Goal: Transaction & Acquisition: Purchase product/service

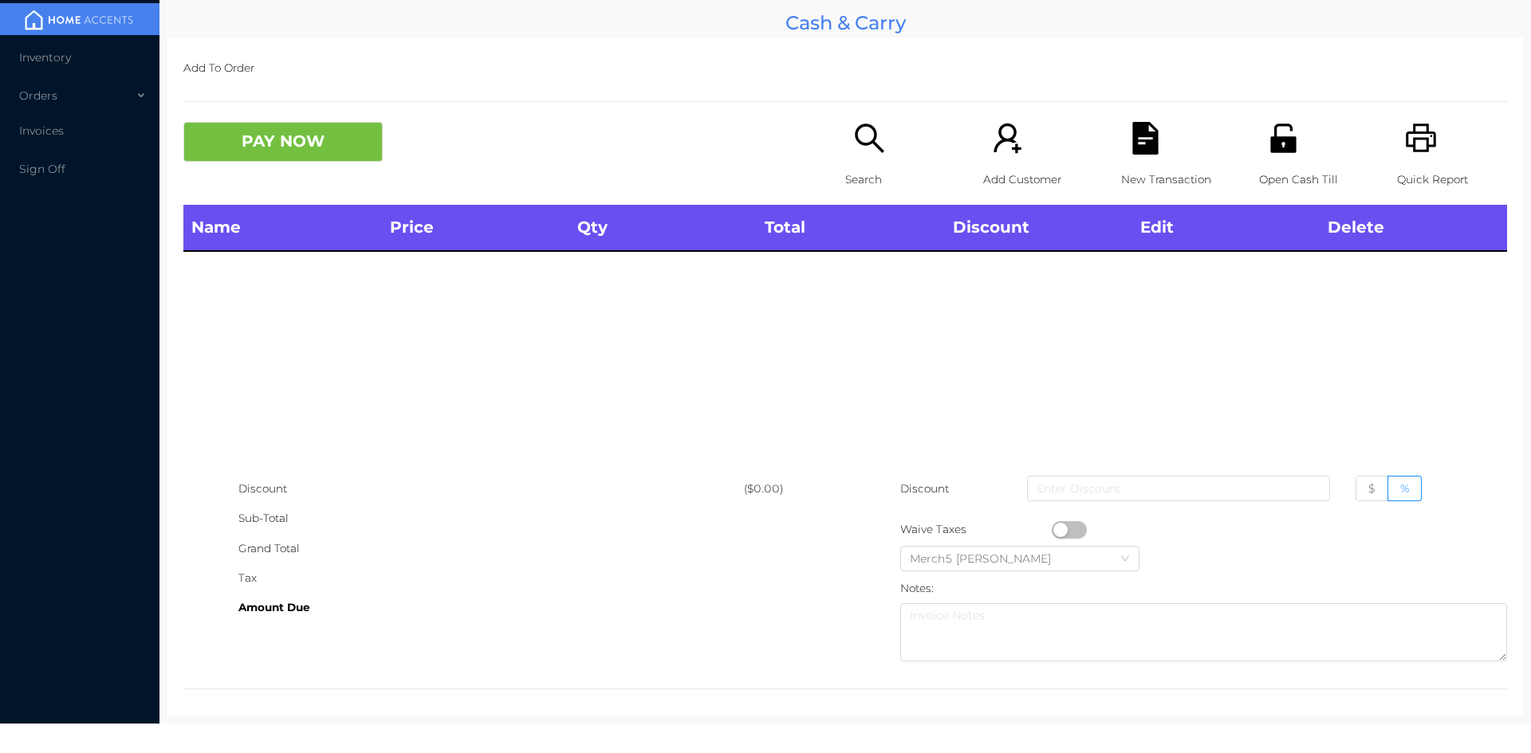
click at [883, 157] on div "Search" at bounding box center [900, 163] width 110 height 83
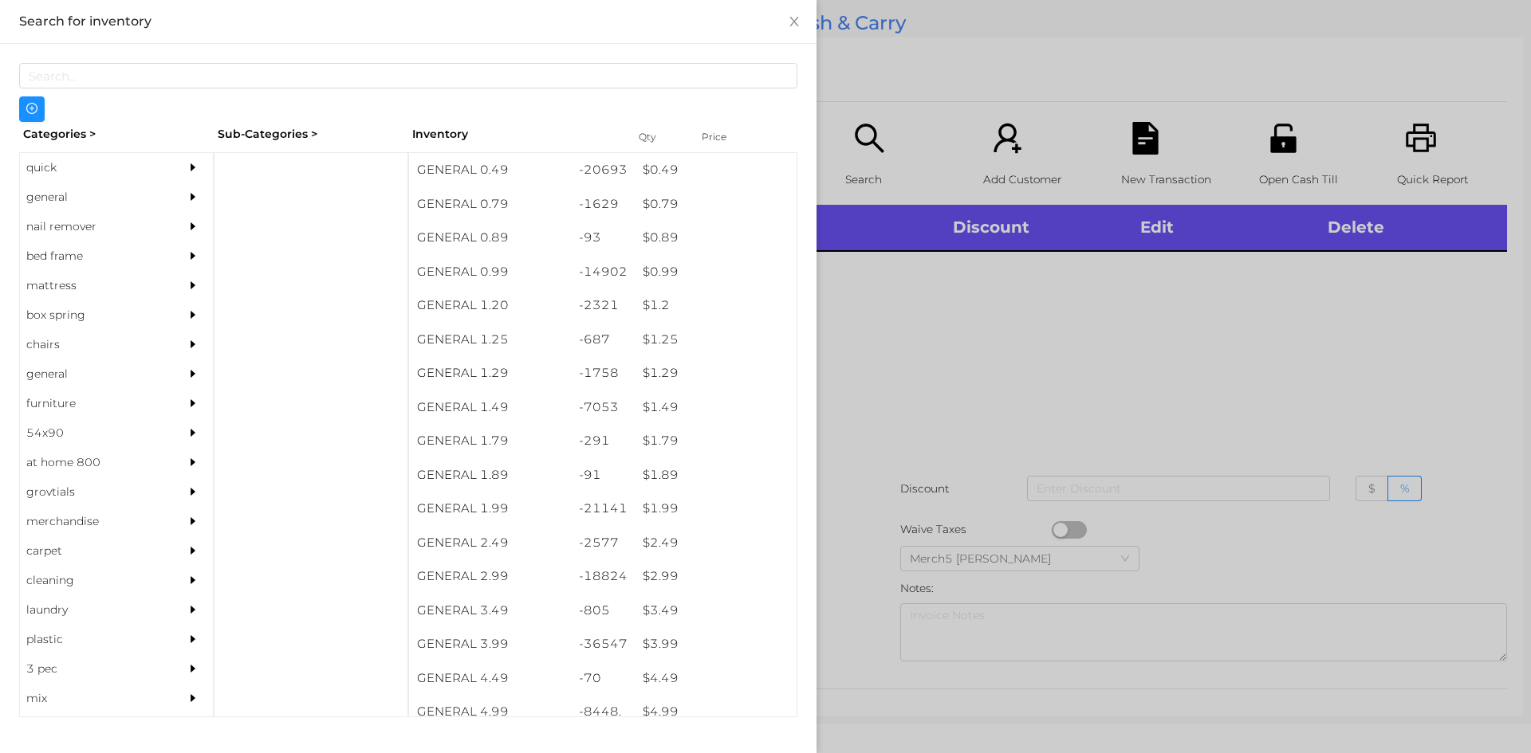
drag, startPoint x: 166, startPoint y: 180, endPoint x: 214, endPoint y: 193, distance: 49.5
click at [171, 181] on div "quick" at bounding box center [116, 167] width 193 height 29
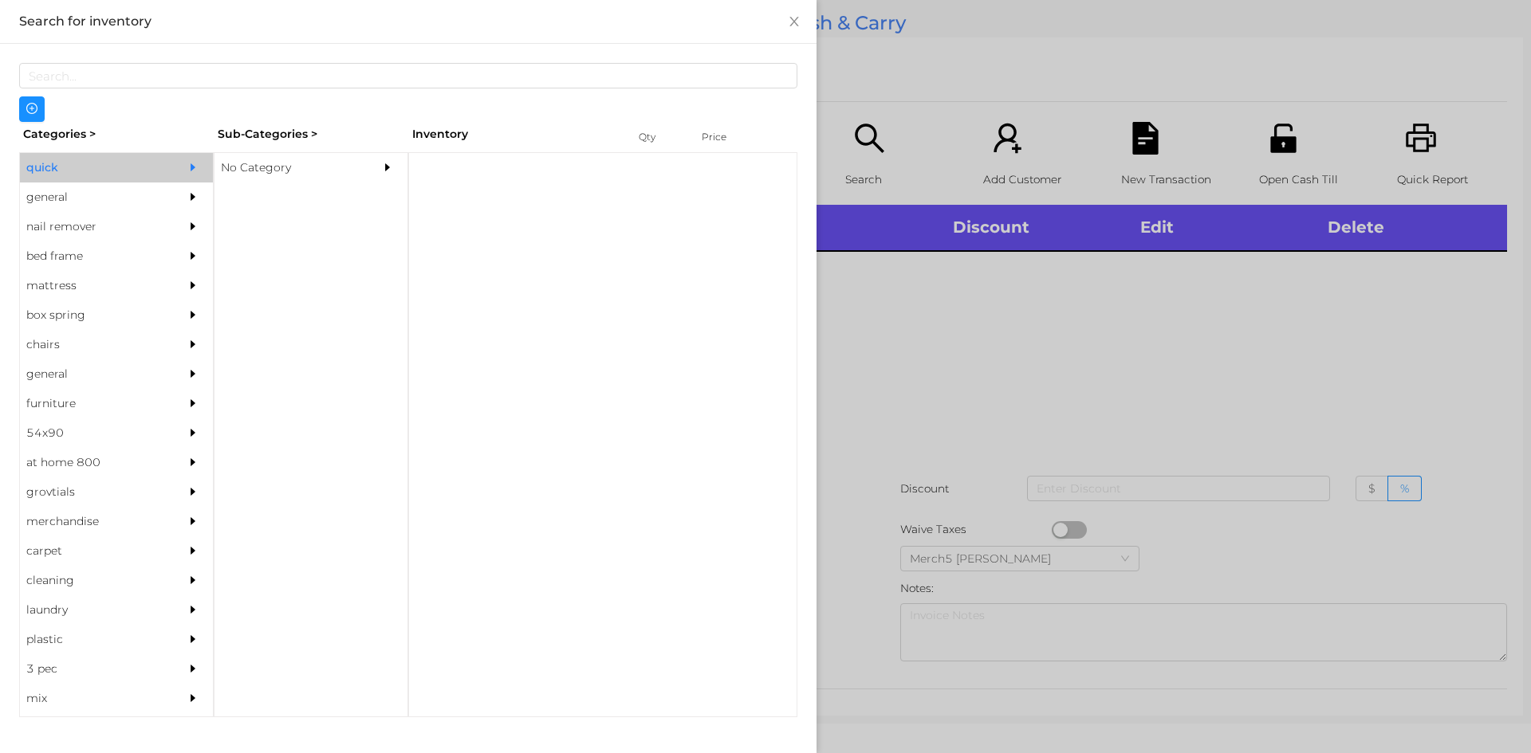
click at [289, 155] on div "No Category" at bounding box center [286, 167] width 145 height 29
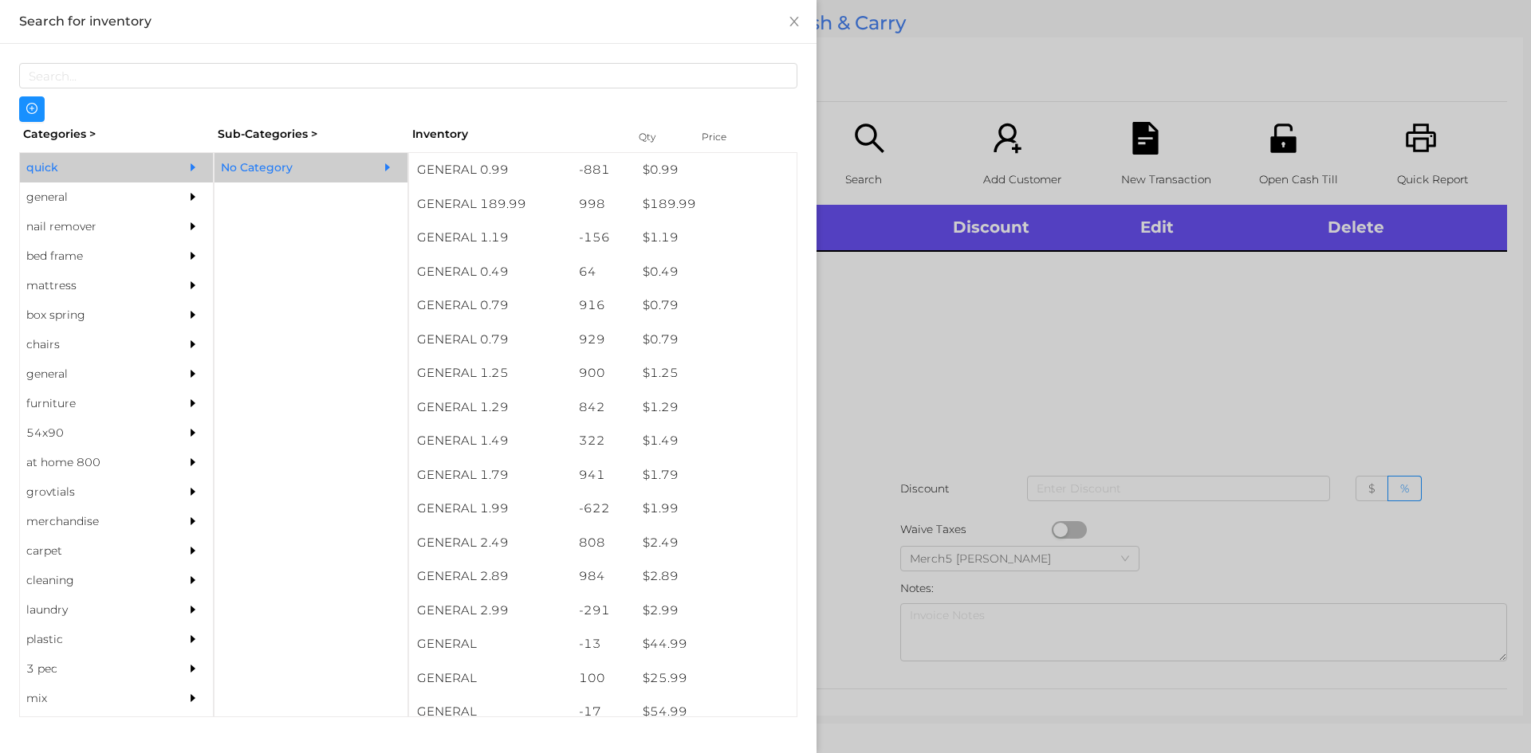
click at [143, 195] on div "general" at bounding box center [92, 197] width 145 height 29
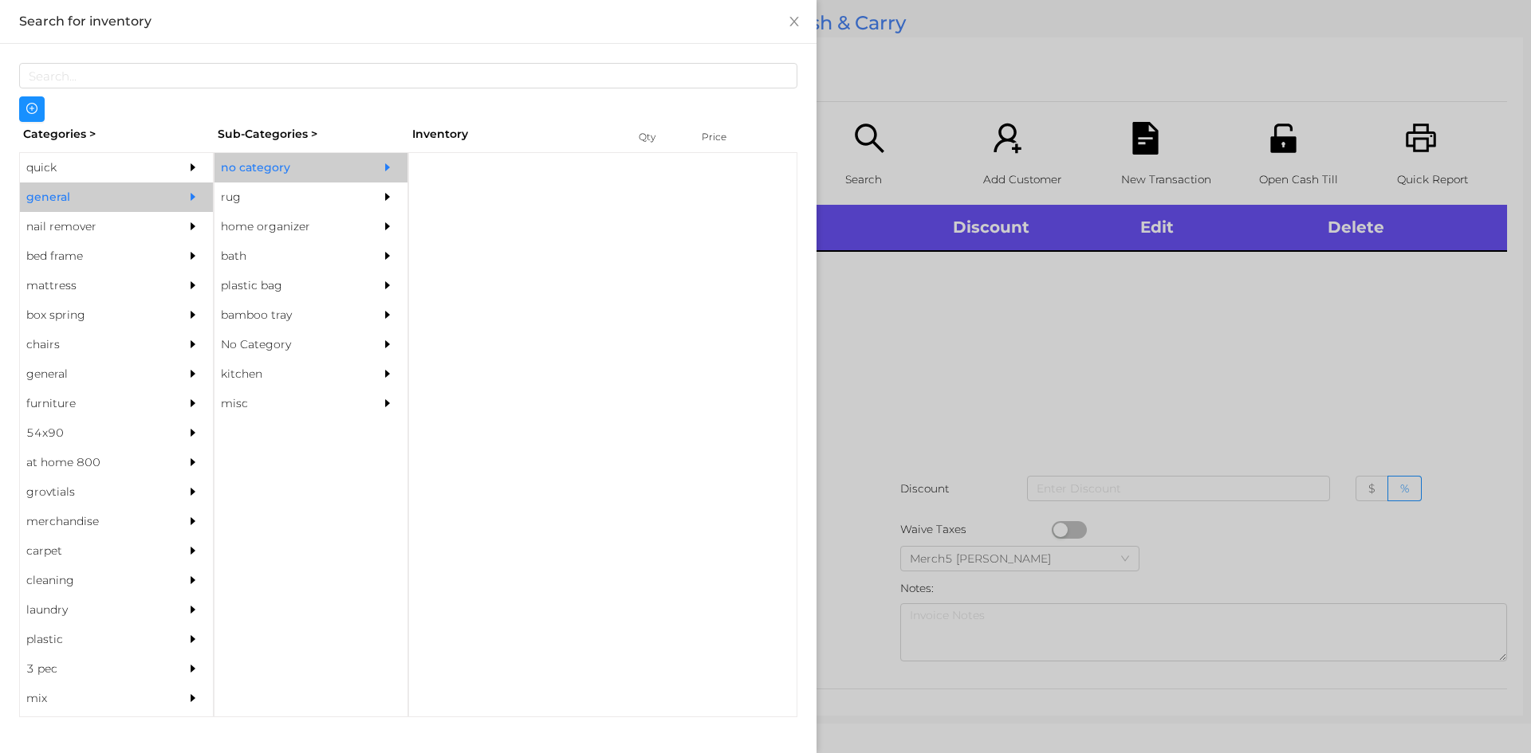
click at [296, 169] on div "no category" at bounding box center [286, 167] width 145 height 29
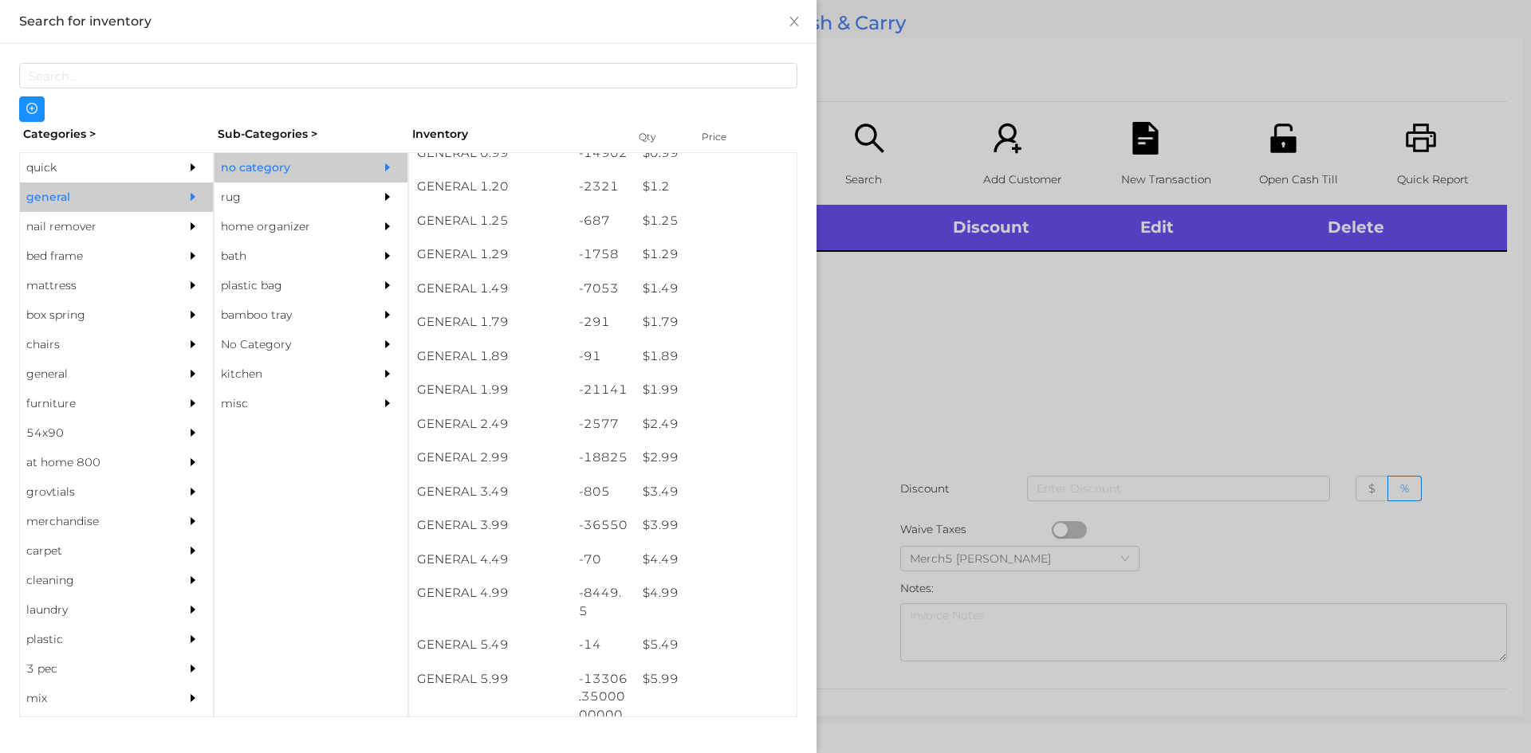
scroll to position [319, 0]
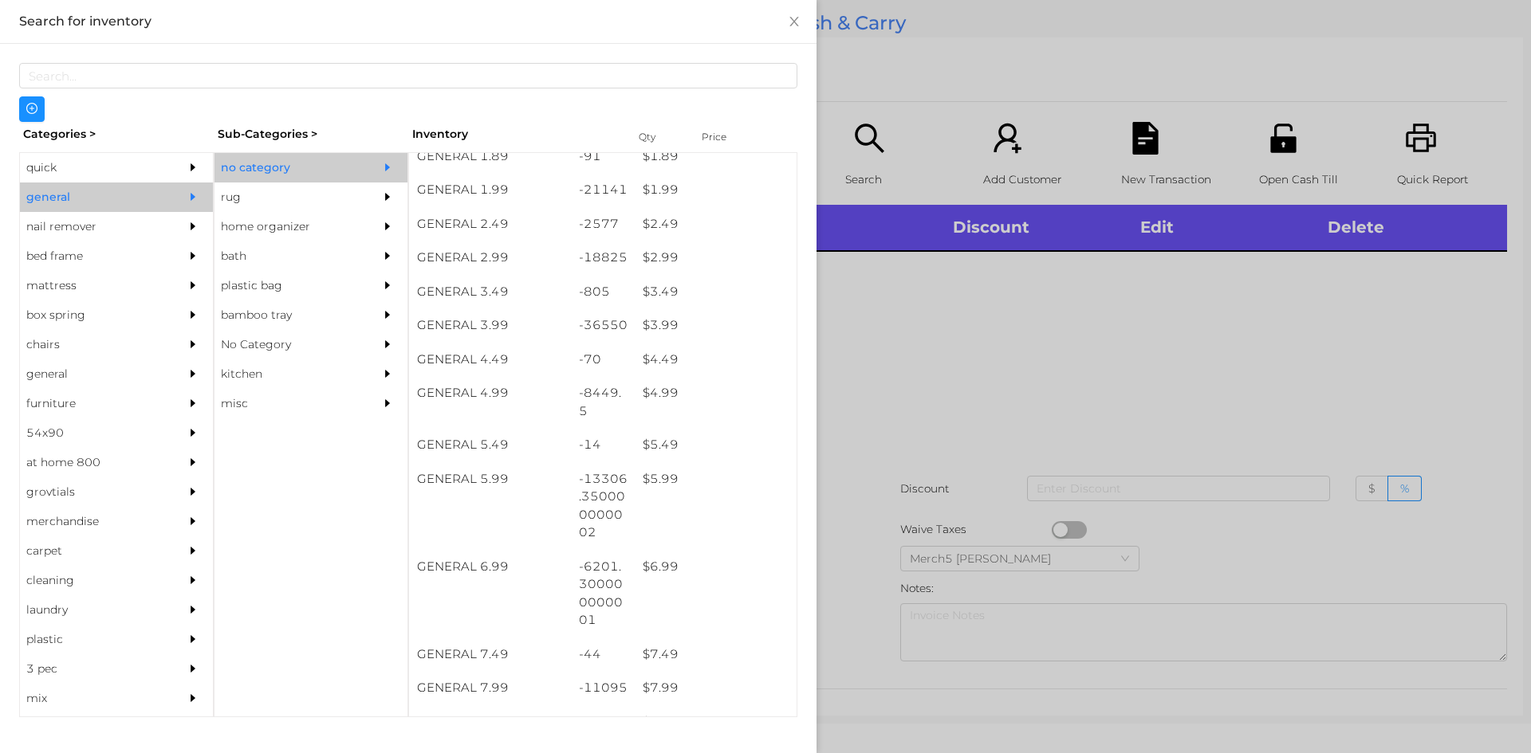
click at [1094, 323] on div at bounding box center [765, 376] width 1531 height 753
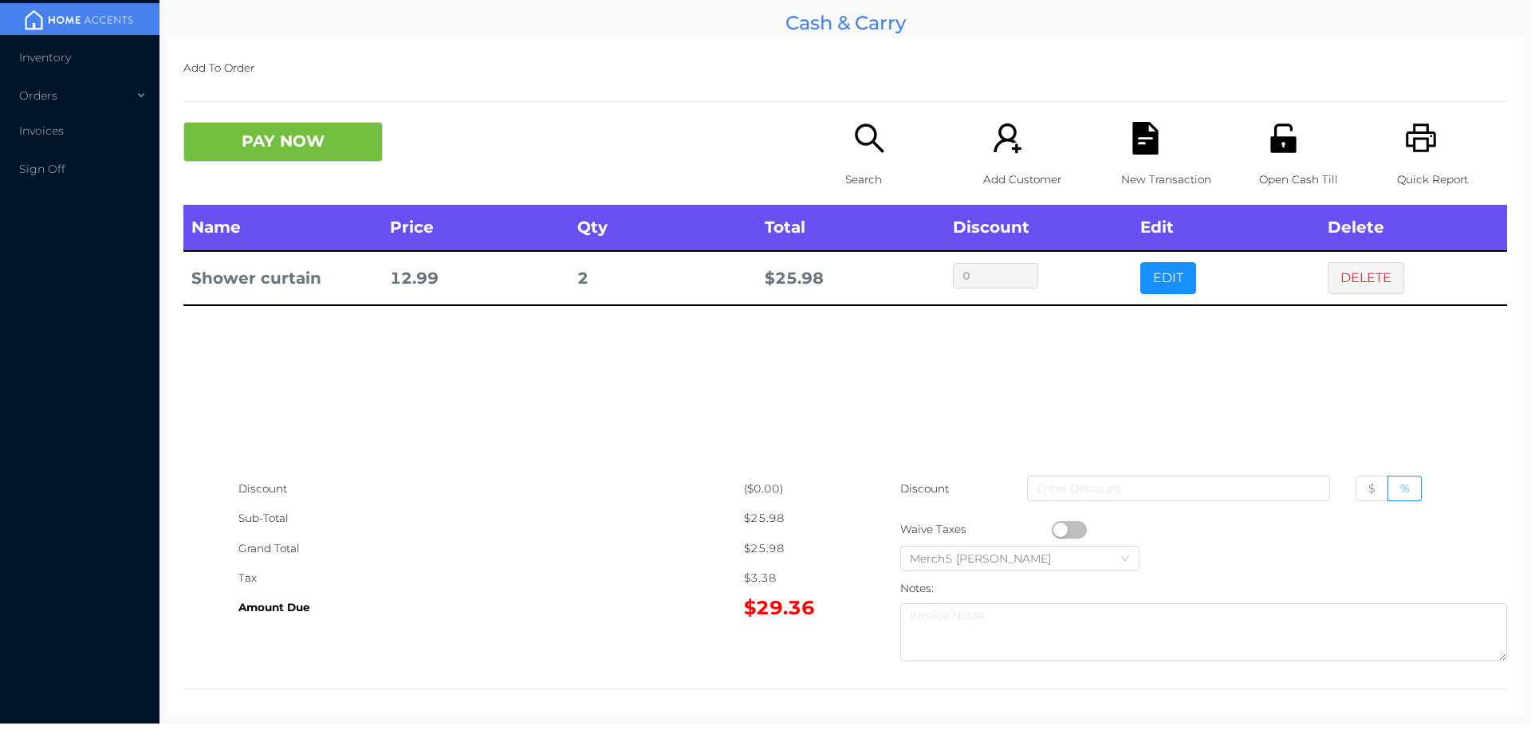
click at [1388, 286] on button "DELETE" at bounding box center [1365, 278] width 77 height 32
click at [878, 163] on div "Search" at bounding box center [900, 163] width 110 height 83
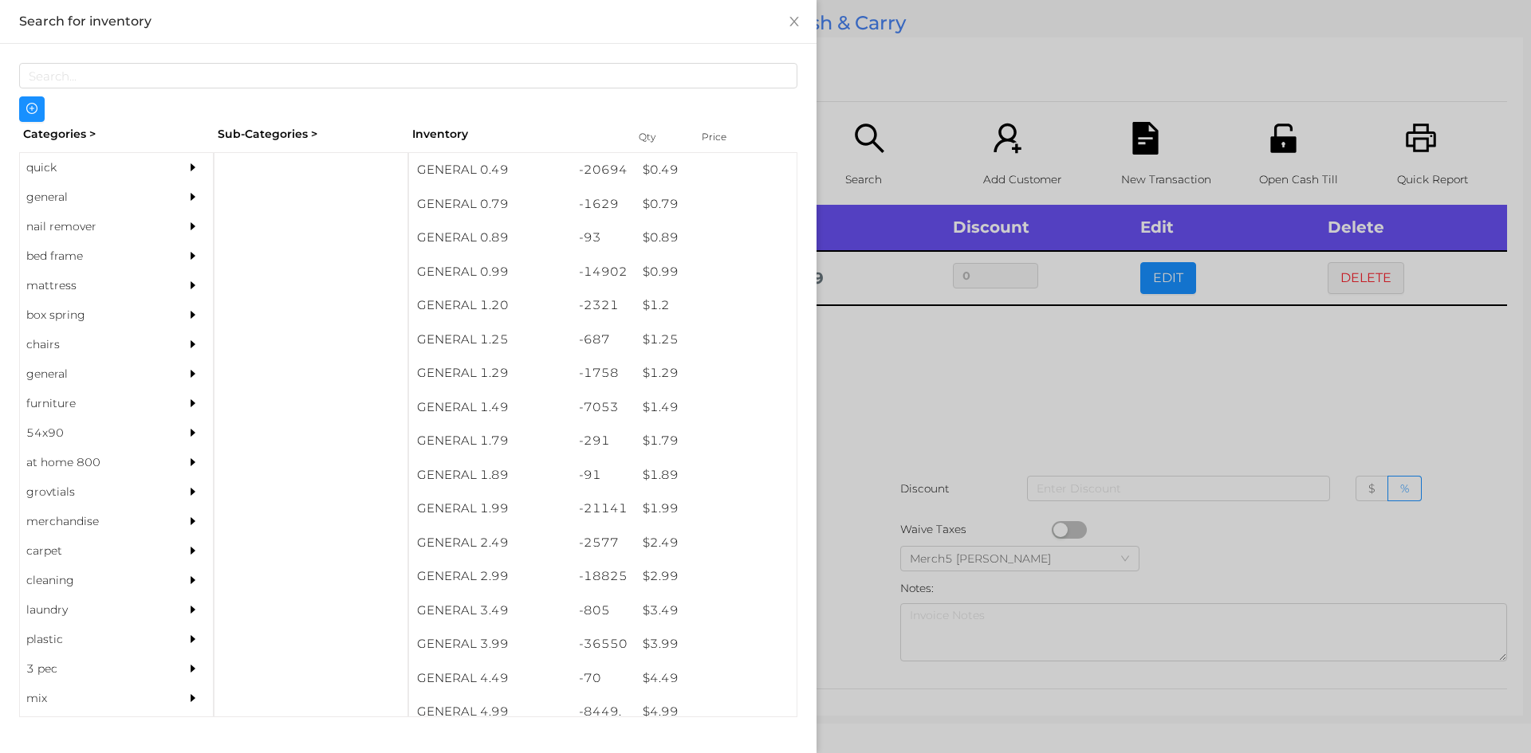
click at [938, 381] on div at bounding box center [765, 376] width 1531 height 753
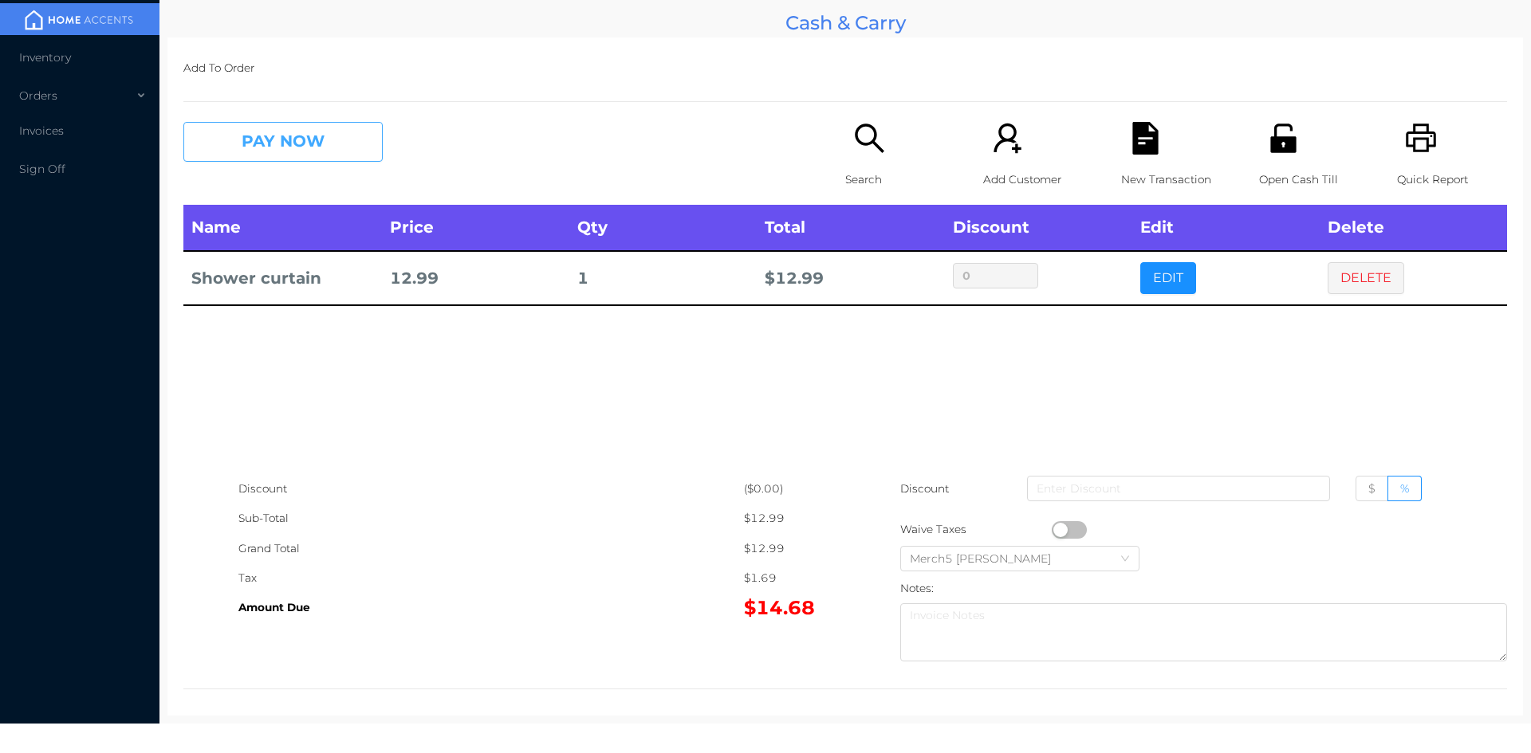
click at [370, 136] on button "PAY NOW" at bounding box center [282, 142] width 199 height 40
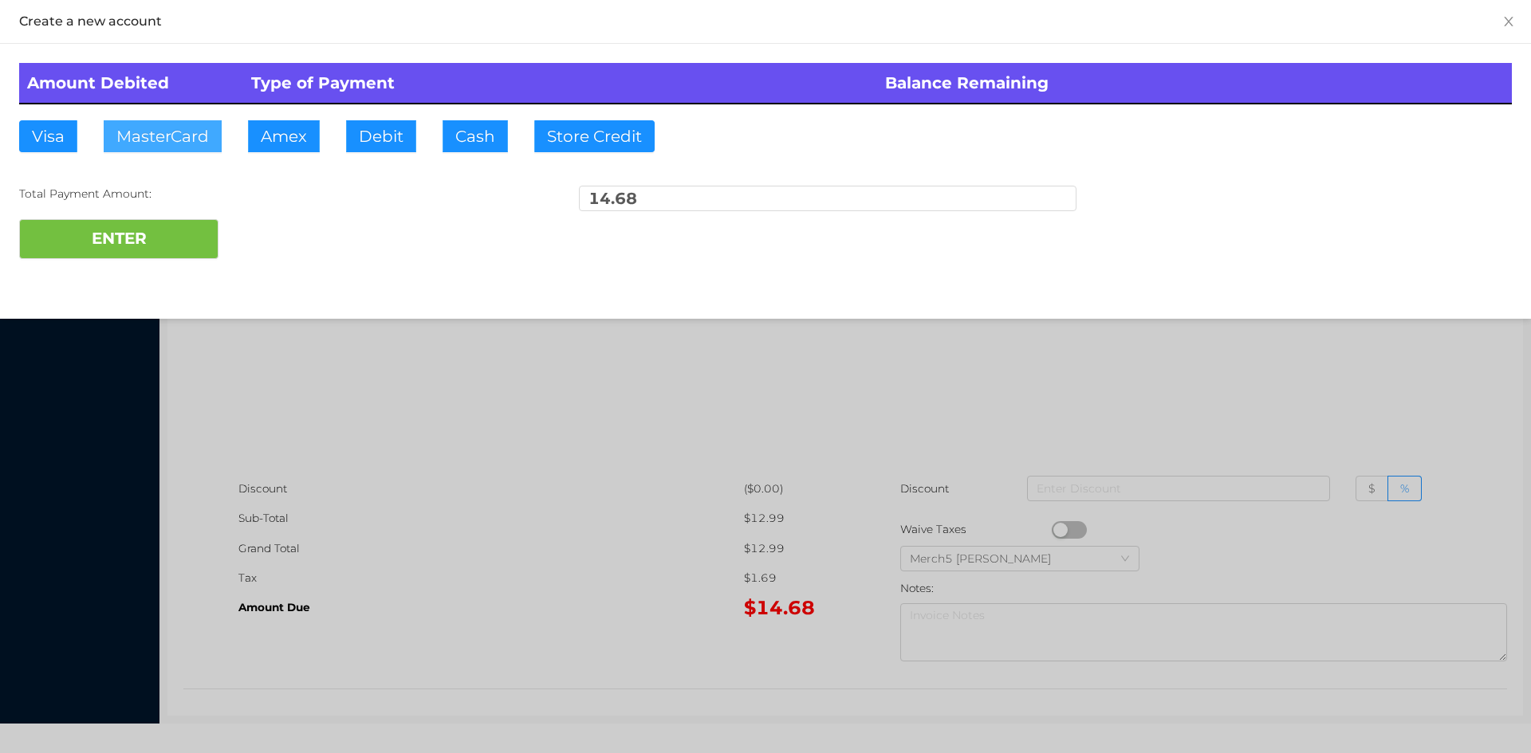
click at [204, 136] on button "MasterCard" at bounding box center [163, 136] width 118 height 32
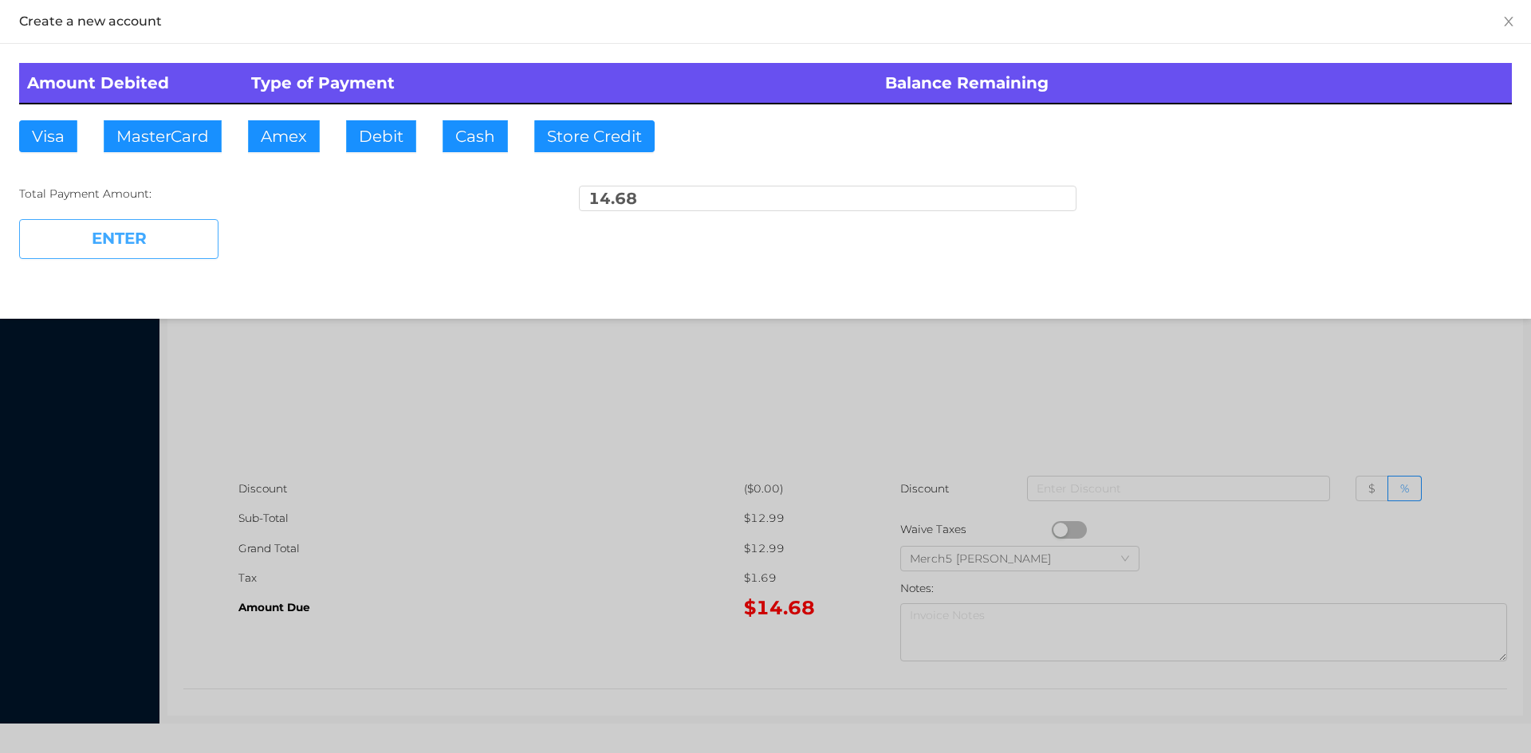
click at [175, 238] on button "ENTER" at bounding box center [118, 239] width 199 height 40
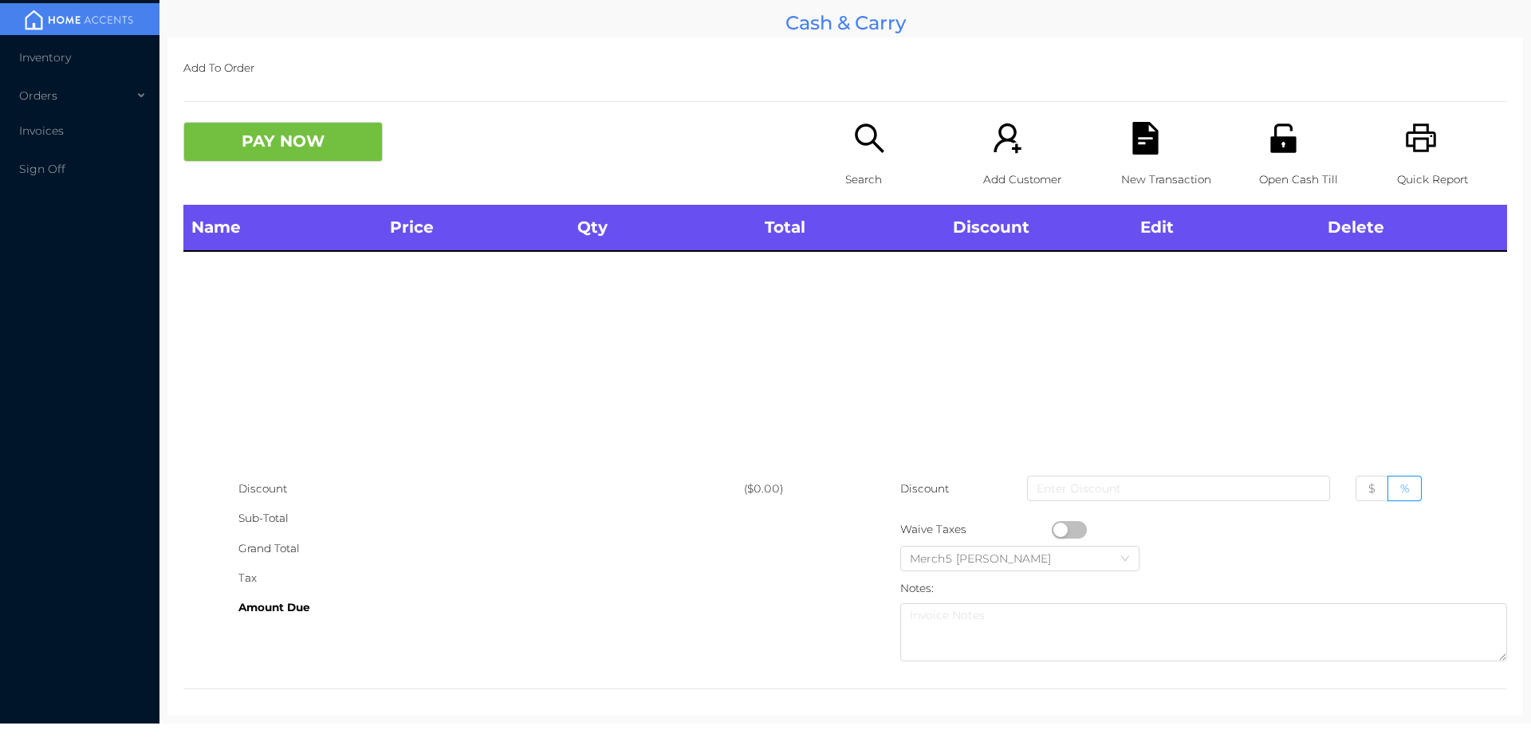
click at [1408, 148] on icon "icon: printer" at bounding box center [1421, 138] width 33 height 33
click at [845, 152] on div "Search" at bounding box center [900, 163] width 110 height 83
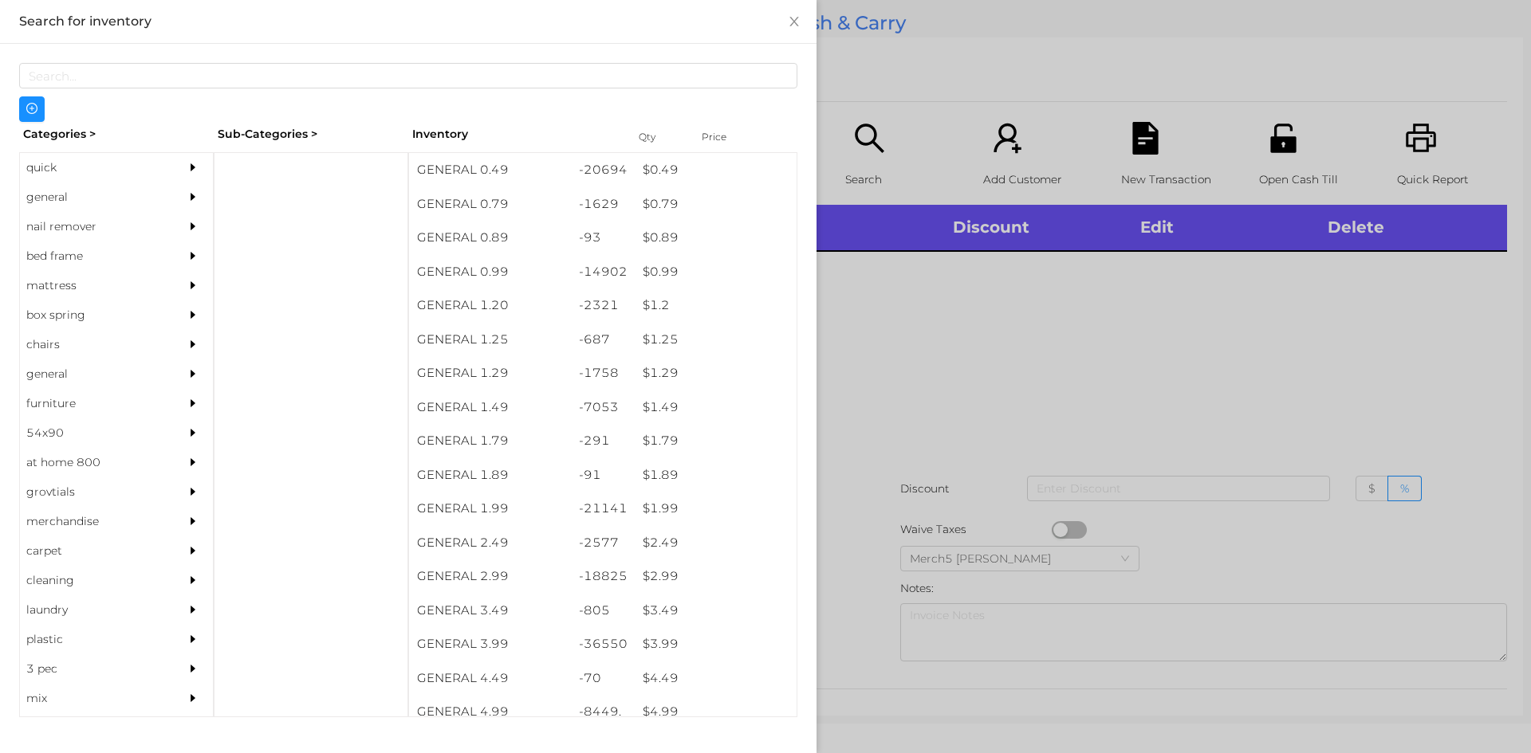
click at [162, 206] on div "general" at bounding box center [116, 197] width 193 height 29
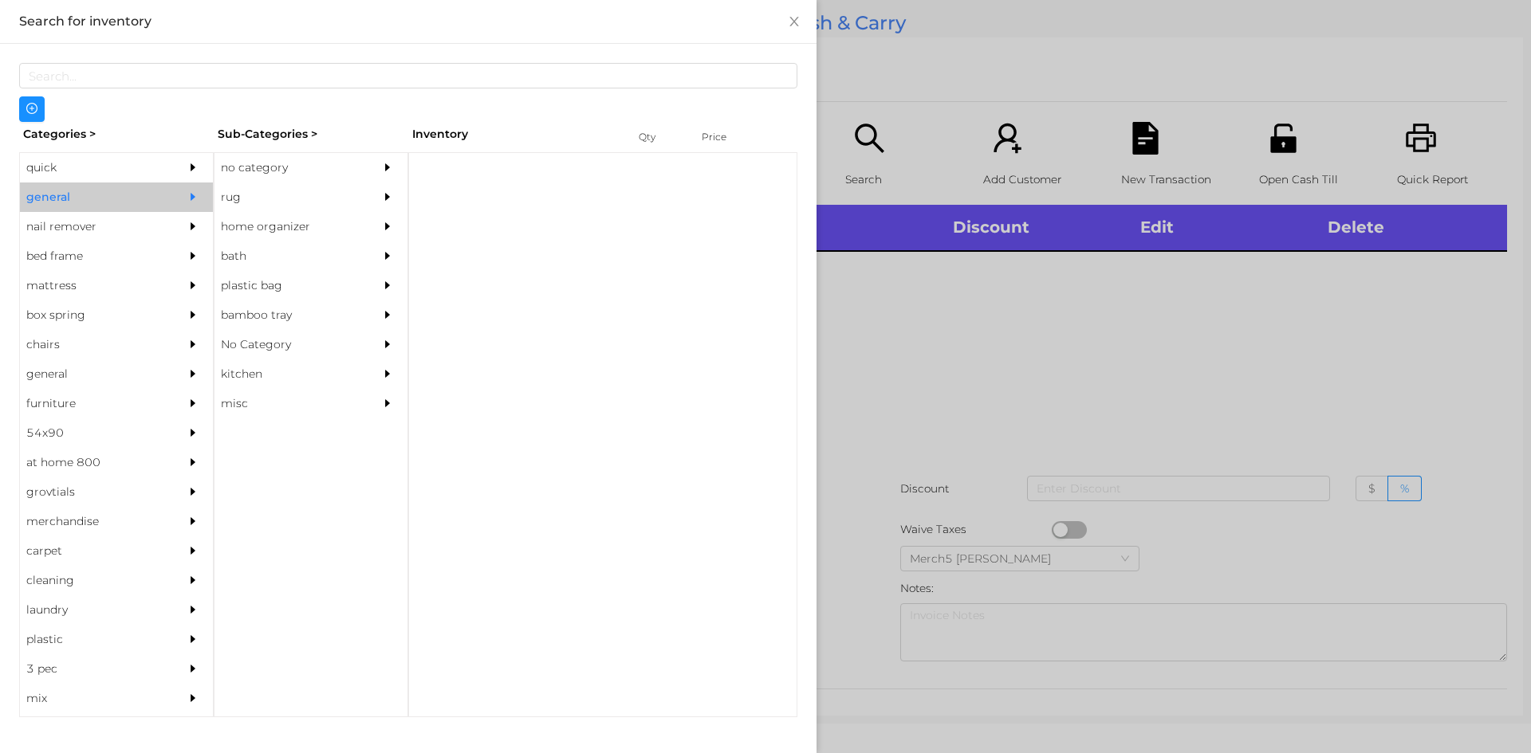
click at [309, 149] on div "Categories > Sub-Categories > Inventory Qty Price quick general nail remover be…" at bounding box center [408, 420] width 778 height 596
click at [315, 157] on div "no category" at bounding box center [286, 167] width 145 height 29
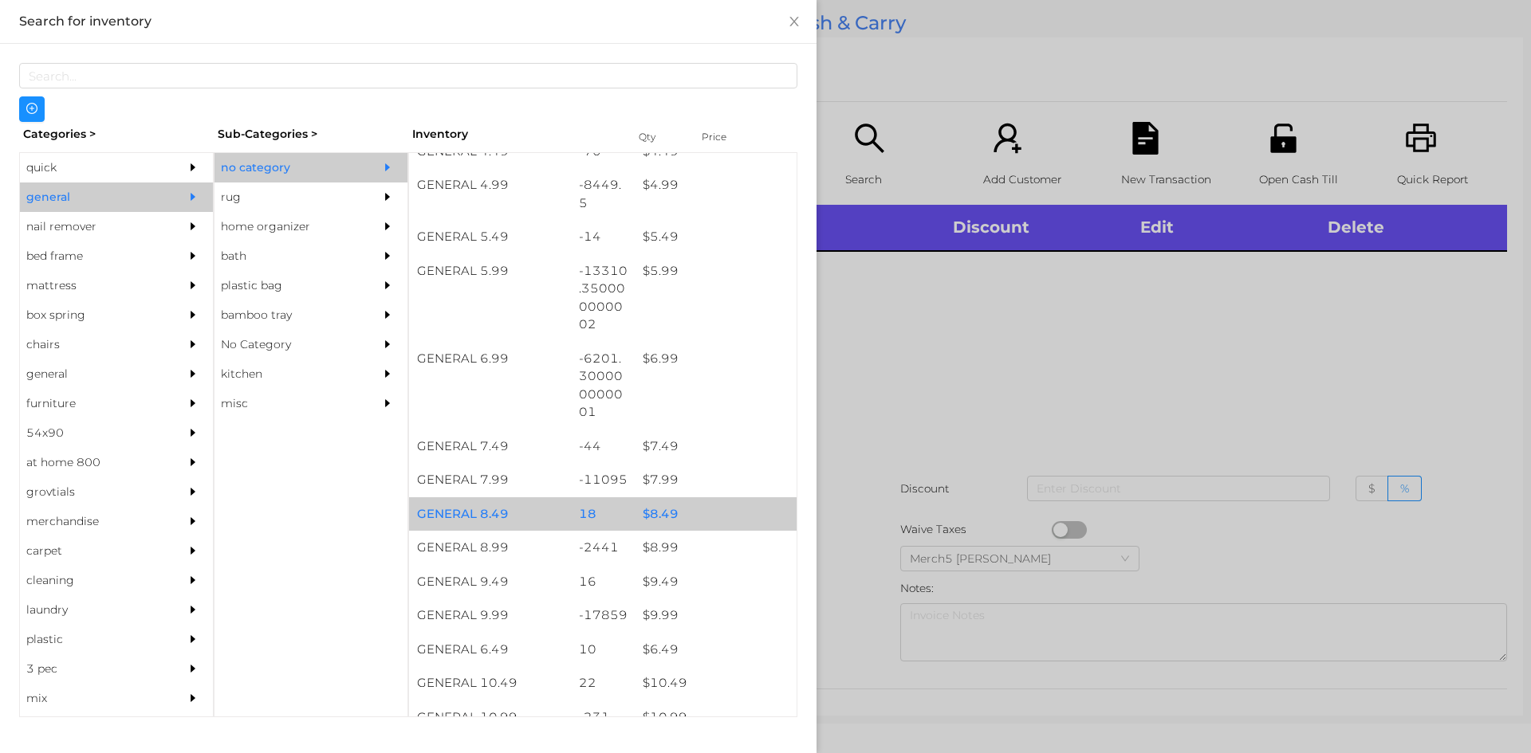
scroll to position [638, 0]
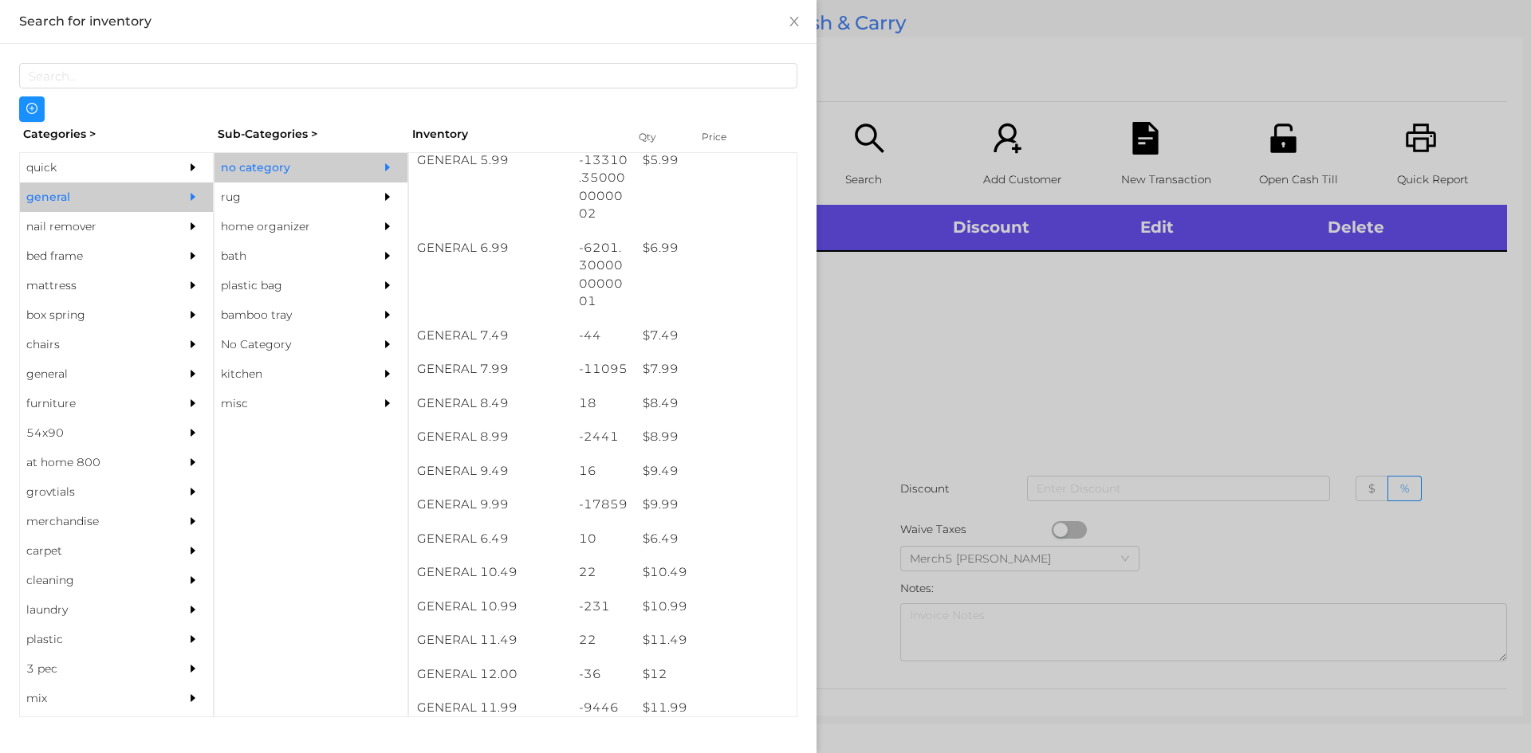
click at [1071, 309] on div at bounding box center [765, 376] width 1531 height 753
